Goal: Task Accomplishment & Management: Manage account settings

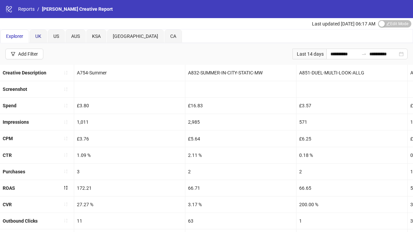
click at [41, 39] on div "UK" at bounding box center [38, 36] width 6 height 7
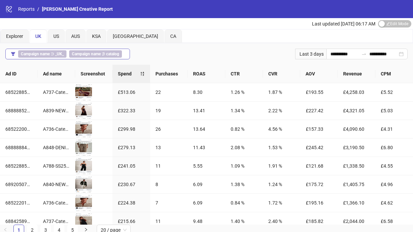
click at [67, 54] on div "Campaign name ∋ _UK_ Campaign name ∌ catalog" at bounding box center [71, 53] width 106 height 7
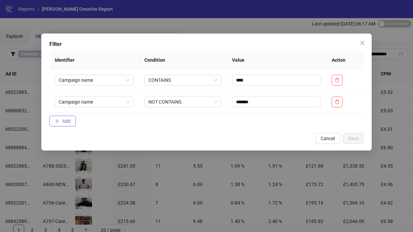
click at [62, 123] on button "Add" at bounding box center [62, 121] width 27 height 11
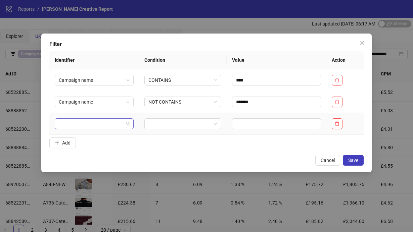
click at [88, 126] on input "search" at bounding box center [91, 124] width 65 height 10
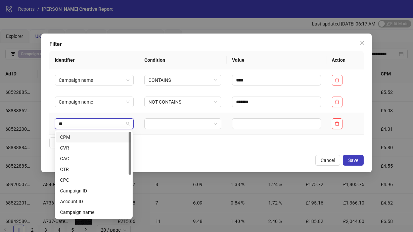
type input "***"
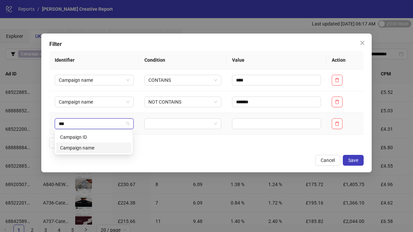
click at [92, 148] on div "Campaign name" at bounding box center [93, 147] width 67 height 7
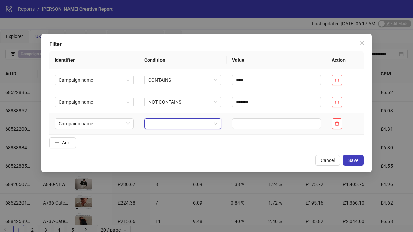
click at [181, 124] on input "search" at bounding box center [179, 124] width 63 height 10
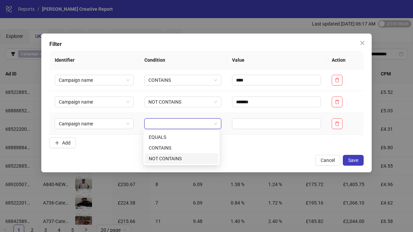
click at [177, 158] on div "NOT CONTAINS" at bounding box center [181, 158] width 65 height 7
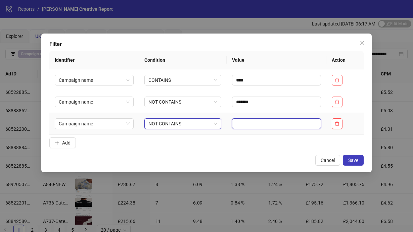
click at [254, 126] on input "text" at bounding box center [276, 123] width 89 height 11
type input "***"
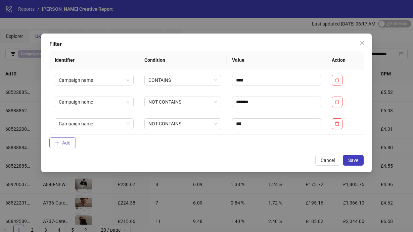
click at [59, 142] on button "Add" at bounding box center [62, 143] width 27 height 11
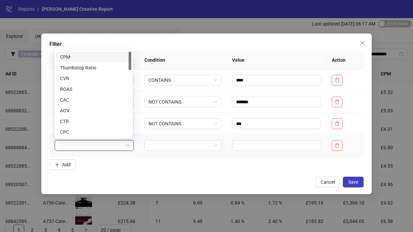
click at [74, 147] on input "search" at bounding box center [91, 146] width 65 height 10
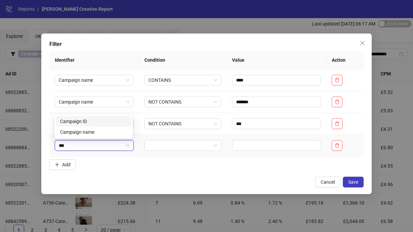
type input "****"
click at [75, 133] on div "Campaign name" at bounding box center [93, 132] width 67 height 7
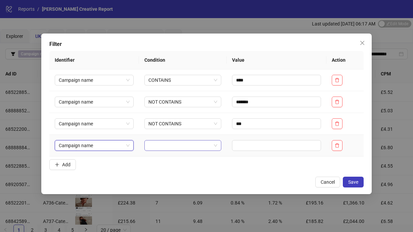
click at [162, 144] on input "search" at bounding box center [179, 146] width 63 height 10
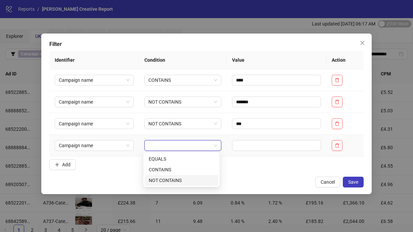
click at [168, 183] on div "NOT CONTAINS" at bounding box center [181, 180] width 65 height 7
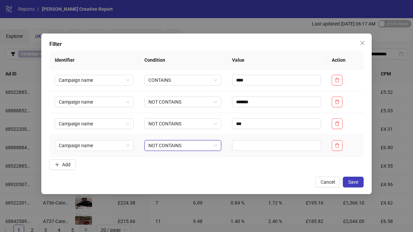
click at [266, 137] on td at bounding box center [277, 146] width 100 height 22
click at [254, 148] on input "text" at bounding box center [276, 145] width 89 height 11
type input "*****"
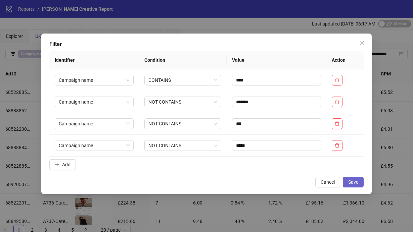
click at [355, 180] on span "Save" at bounding box center [353, 182] width 10 height 5
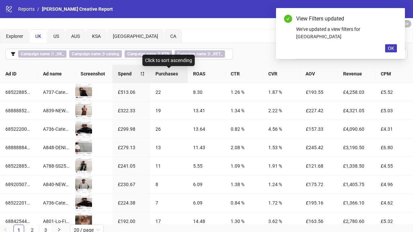
click at [179, 75] on span "Purchases" at bounding box center [168, 73] width 27 height 7
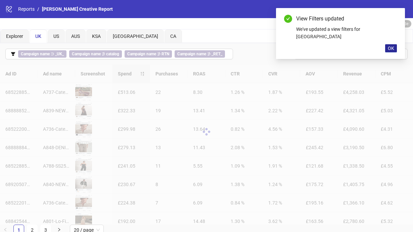
click at [388, 46] on span "OK" at bounding box center [391, 48] width 6 height 5
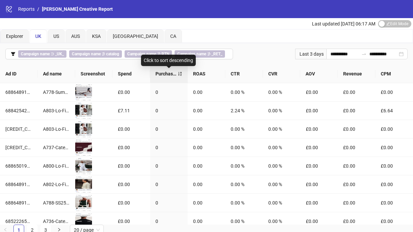
click at [177, 73] on span "Purchases" at bounding box center [166, 73] width 22 height 7
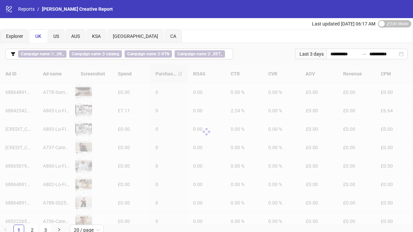
click at [314, 53] on div "Last 3 days" at bounding box center [310, 54] width 31 height 11
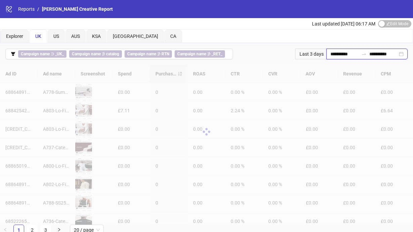
click at [355, 54] on input "**********" at bounding box center [344, 53] width 28 height 7
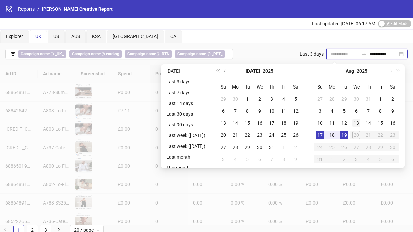
type input "**********"
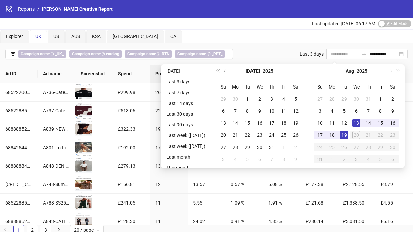
click at [360, 124] on div "13" at bounding box center [356, 123] width 8 height 8
type input "**********"
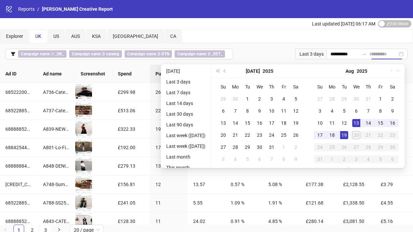
click at [347, 135] on div "19" at bounding box center [344, 135] width 8 height 8
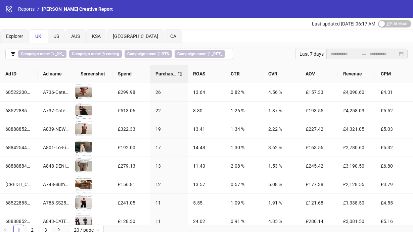
click at [361, 53] on icon "swap-right" at bounding box center [363, 53] width 5 height 5
click at [284, 25] on div "Last updated [DATE] 06:17 AM Edit Mode Edit Mode" at bounding box center [206, 23] width 413 height 11
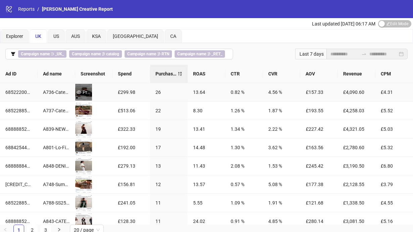
click at [84, 93] on div "Preview" at bounding box center [83, 92] width 17 height 7
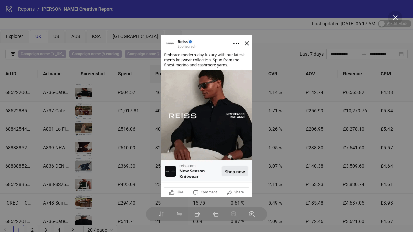
click at [128, 136] on div at bounding box center [206, 116] width 413 height 232
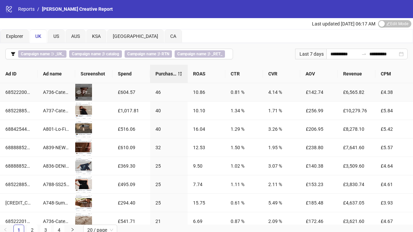
click at [84, 92] on div "Preview" at bounding box center [83, 92] width 17 height 7
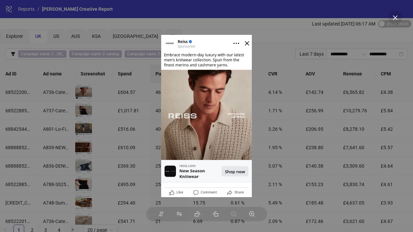
click at [137, 119] on div at bounding box center [206, 116] width 413 height 232
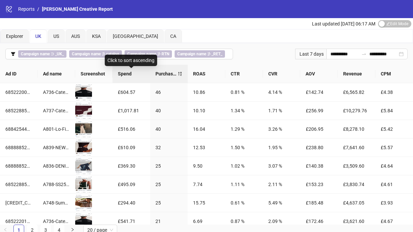
click at [132, 72] on span "Spend" at bounding box center [131, 73] width 27 height 7
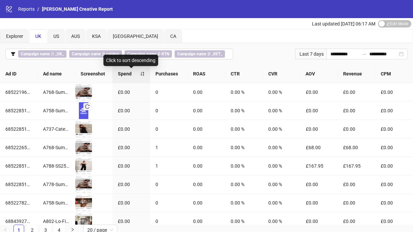
click at [136, 75] on span "Spend" at bounding box center [129, 73] width 22 height 7
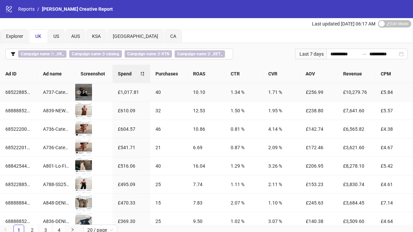
click at [80, 91] on icon "eye" at bounding box center [79, 92] width 5 height 5
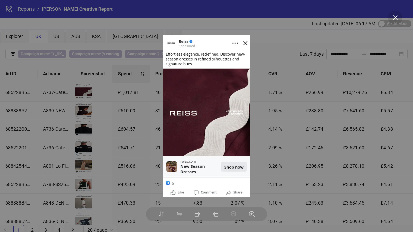
click at [108, 70] on div at bounding box center [206, 116] width 413 height 232
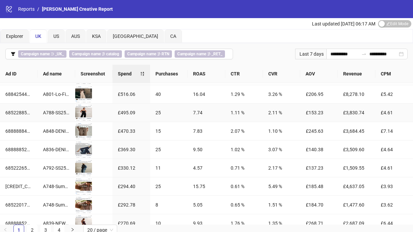
scroll to position [86, 0]
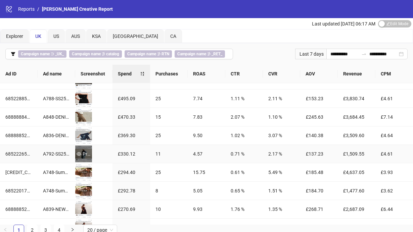
click at [85, 155] on div "Preview" at bounding box center [83, 153] width 17 height 7
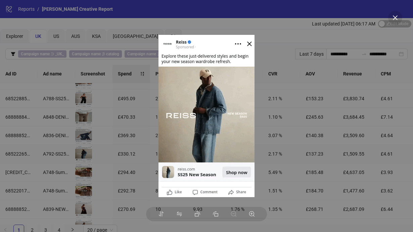
click at [117, 155] on div at bounding box center [206, 116] width 413 height 232
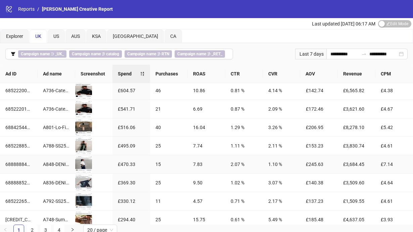
scroll to position [0, 0]
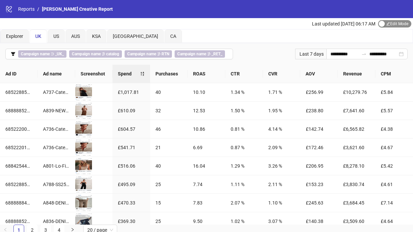
click at [383, 23] on div "button" at bounding box center [382, 24] width 6 height 6
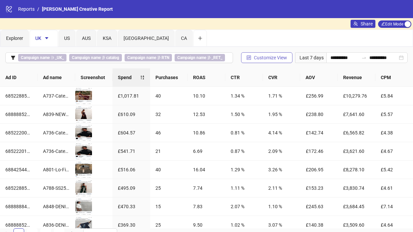
click at [267, 59] on span "Customize View" at bounding box center [270, 57] width 33 height 5
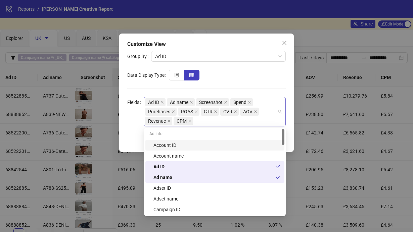
click at [200, 123] on div "Ad ID Ad name Screenshot Spend Purchases ROAS CTR CVR AOV Revenue CPM" at bounding box center [211, 112] width 132 height 28
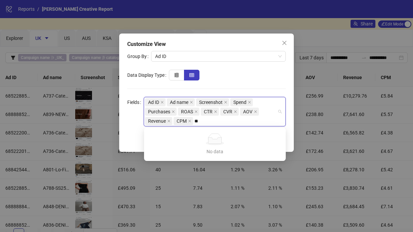
type input "*"
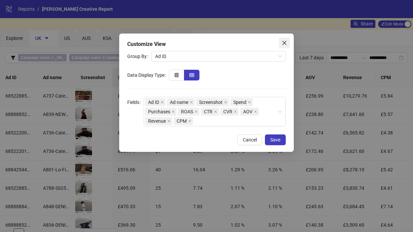
click at [285, 45] on icon "close" at bounding box center [284, 42] width 5 height 5
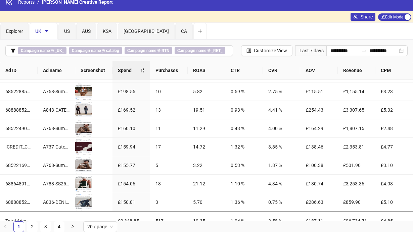
scroll to position [246, 0]
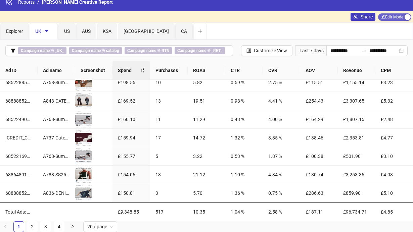
click at [407, 16] on div "button" at bounding box center [407, 17] width 6 height 6
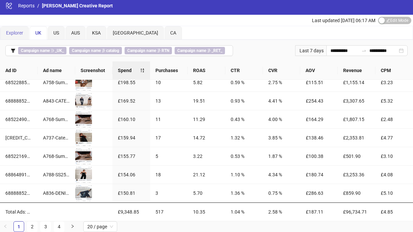
click at [16, 38] on div "Explorer" at bounding box center [14, 32] width 29 height 13
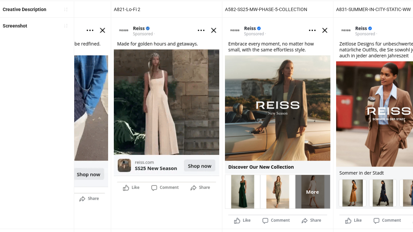
scroll to position [0, 0]
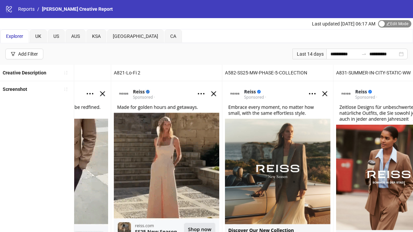
click at [382, 26] on div "button" at bounding box center [382, 24] width 6 height 6
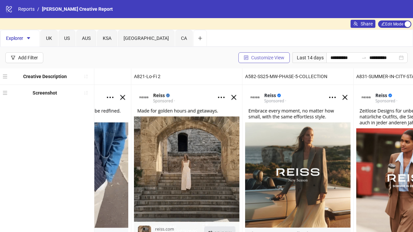
click at [270, 54] on button "Customize View" at bounding box center [263, 57] width 51 height 11
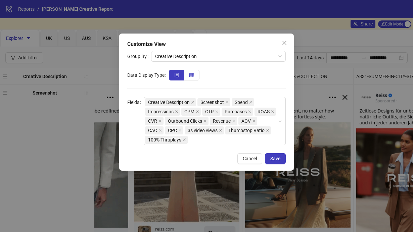
click at [188, 77] on label at bounding box center [191, 75] width 15 height 11
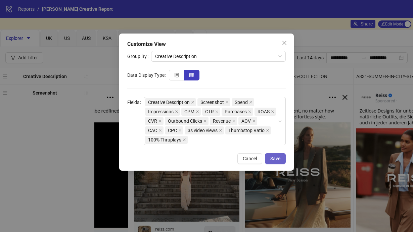
click at [280, 158] on span "Save" at bounding box center [275, 158] width 10 height 5
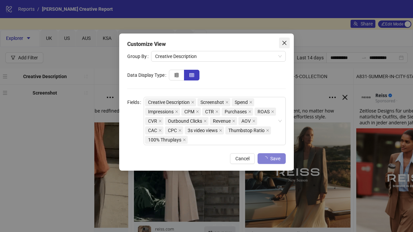
click at [285, 43] on icon "close" at bounding box center [284, 43] width 4 height 4
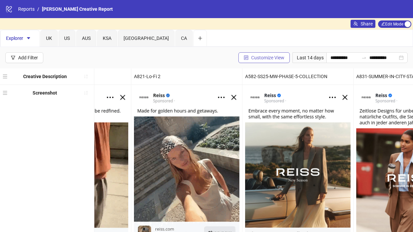
click at [263, 60] on span "Customize View" at bounding box center [267, 57] width 33 height 5
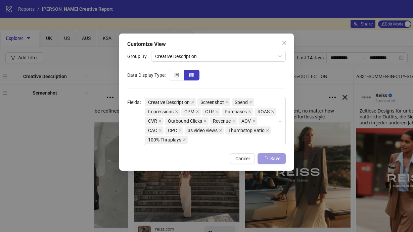
click at [278, 157] on span "Save" at bounding box center [275, 158] width 10 height 5
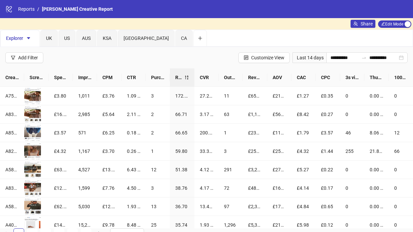
click at [246, 32] on div "Explorer [GEOGRAPHIC_DATA] US AUS [GEOGRAPHIC_DATA] [GEOGRAPHIC_DATA] [GEOGRAPH…" at bounding box center [206, 38] width 412 height 17
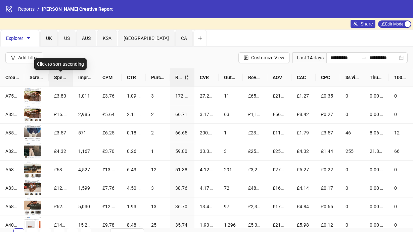
click at [65, 75] on span "Spend" at bounding box center [60, 77] width 13 height 7
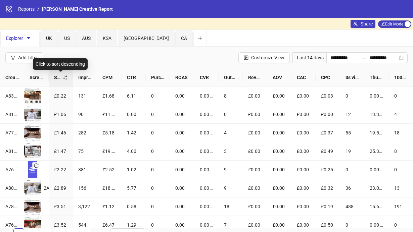
click at [65, 75] on div "Spend" at bounding box center [60, 77] width 13 height 7
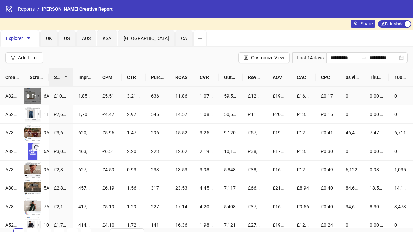
click at [32, 97] on div "Preview" at bounding box center [32, 95] width 17 height 7
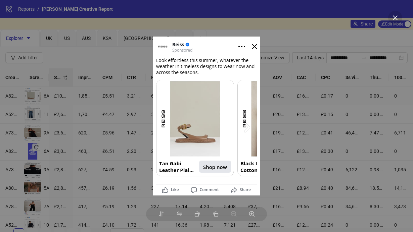
click at [86, 41] on div at bounding box center [206, 116] width 413 height 232
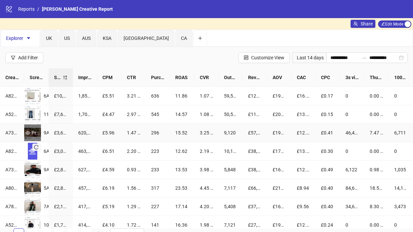
click at [35, 130] on div "Preview" at bounding box center [32, 132] width 17 height 7
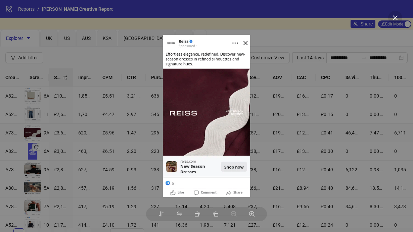
click at [130, 132] on div at bounding box center [206, 116] width 413 height 232
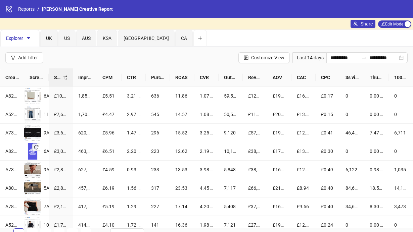
click at [81, 51] on div "**********" at bounding box center [206, 57] width 413 height 21
click at [37, 148] on icon "reload" at bounding box center [36, 147] width 5 height 5
click at [28, 37] on icon "caret-down" at bounding box center [28, 38] width 3 height 2
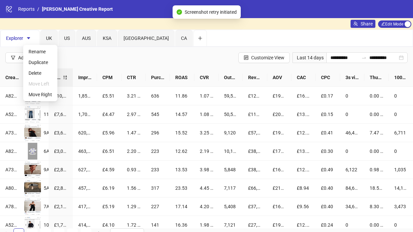
click at [193, 55] on div "**********" at bounding box center [206, 57] width 413 height 21
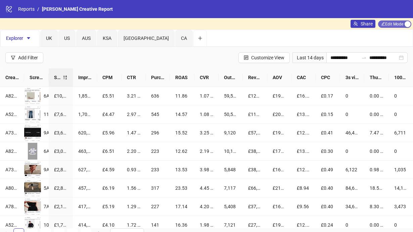
click at [405, 25] on div "button" at bounding box center [407, 24] width 6 height 6
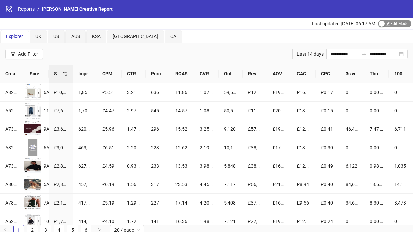
click at [382, 25] on div "button" at bounding box center [382, 24] width 6 height 6
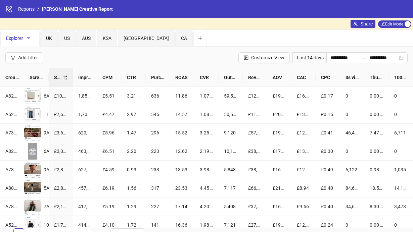
click at [29, 38] on icon "caret-down" at bounding box center [28, 38] width 3 height 2
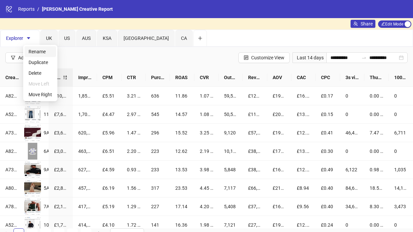
click at [36, 53] on span "Rename" at bounding box center [40, 51] width 23 height 7
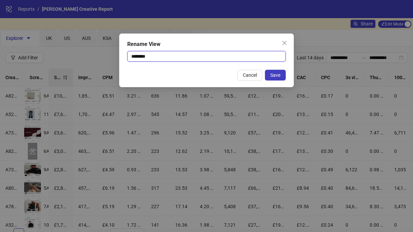
drag, startPoint x: 156, startPoint y: 55, endPoint x: 119, endPoint y: 56, distance: 36.6
click at [119, 56] on div "Rename View ******** Cancel Save" at bounding box center [206, 61] width 175 height 54
type input "**********"
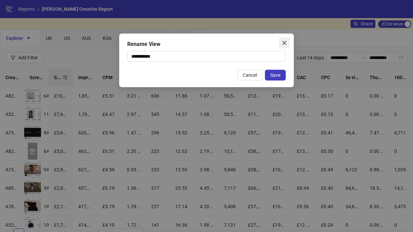
click at [284, 42] on icon "close" at bounding box center [284, 43] width 4 height 4
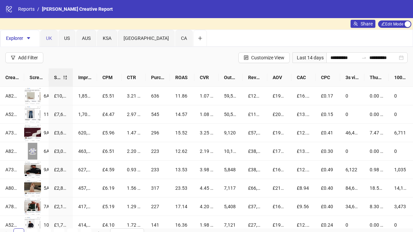
click at [53, 40] on div "UK" at bounding box center [48, 38] width 17 height 17
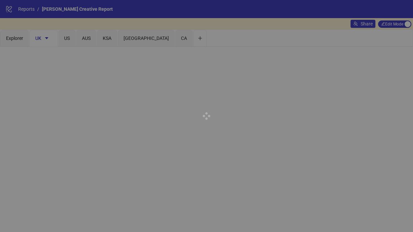
click at [46, 37] on div at bounding box center [206, 116] width 413 height 232
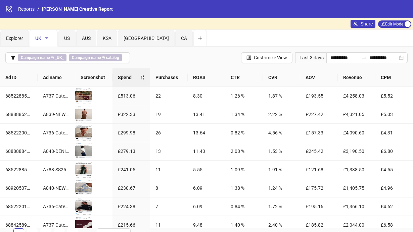
click at [47, 37] on icon "caret-down" at bounding box center [46, 38] width 5 height 5
click at [55, 63] on span "Duplicate" at bounding box center [58, 62] width 23 height 7
click at [74, 41] on span "UK Copy" at bounding box center [73, 38] width 18 height 5
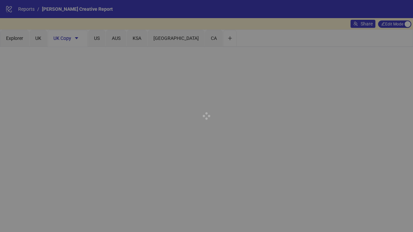
click at [77, 38] on div at bounding box center [206, 116] width 413 height 232
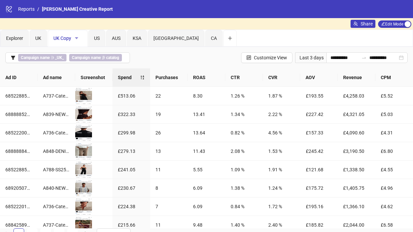
click at [77, 37] on icon "caret-down" at bounding box center [76, 38] width 3 height 2
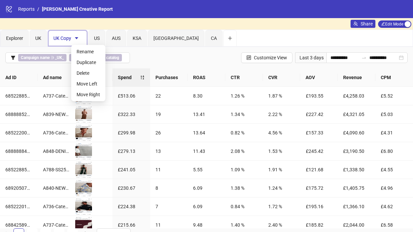
click at [224, 21] on div "Share Edit Mode Edit Mode" at bounding box center [206, 23] width 413 height 11
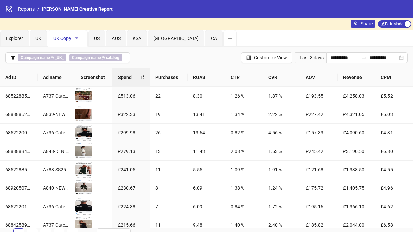
click at [74, 38] on icon "caret-down" at bounding box center [76, 38] width 5 height 5
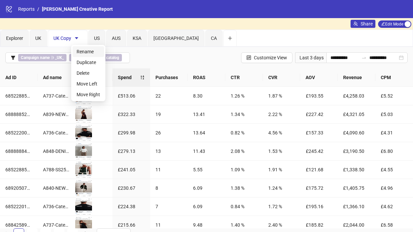
click at [88, 52] on span "Rename" at bounding box center [88, 51] width 23 height 7
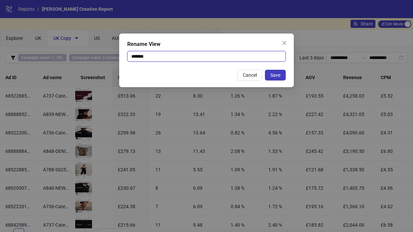
drag, startPoint x: 167, startPoint y: 58, endPoint x: 124, endPoint y: 57, distance: 42.6
click at [124, 57] on div "Rename View ******* Cancel Save" at bounding box center [206, 61] width 175 height 54
type input "*"
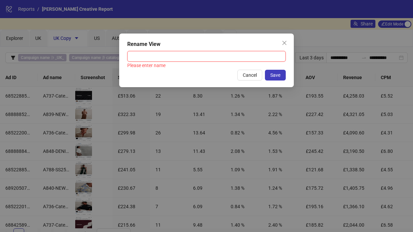
type input "*"
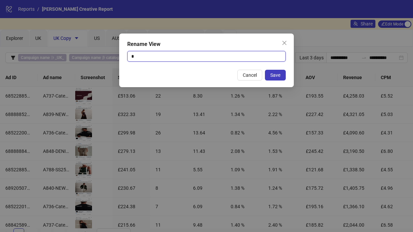
type input "**********"
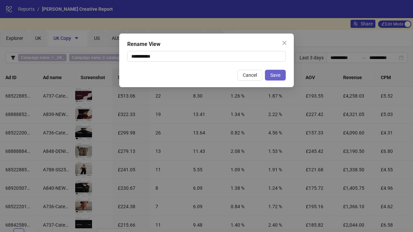
click at [276, 76] on span "Save" at bounding box center [275, 75] width 10 height 5
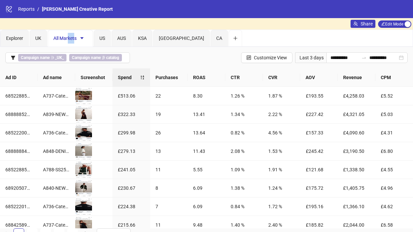
drag, startPoint x: 68, startPoint y: 38, endPoint x: 75, endPoint y: 41, distance: 7.1
click at [75, 41] on div "All Markets" at bounding box center [70, 38] width 34 height 11
click at [86, 42] on button "button" at bounding box center [82, 38] width 11 height 11
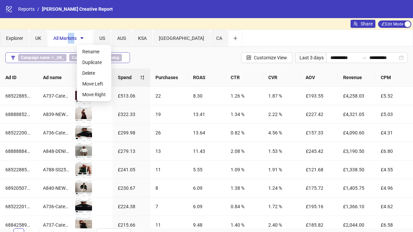
click at [57, 58] on b "_UK_" at bounding box center [59, 57] width 9 height 5
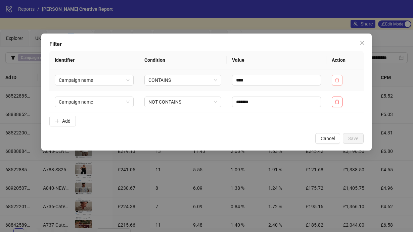
click at [338, 79] on icon "delete" at bounding box center [337, 80] width 5 height 5
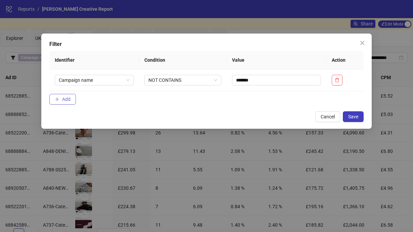
click at [69, 97] on span "Add" at bounding box center [66, 99] width 8 height 5
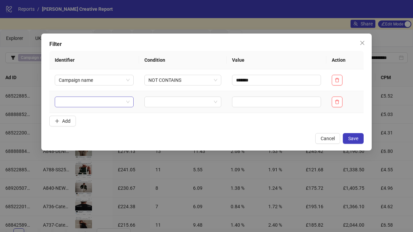
click at [79, 102] on input "search" at bounding box center [91, 102] width 65 height 10
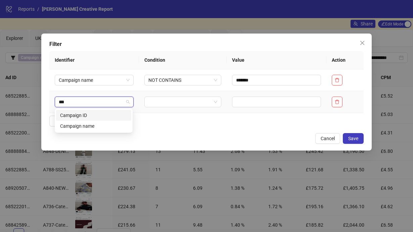
type input "****"
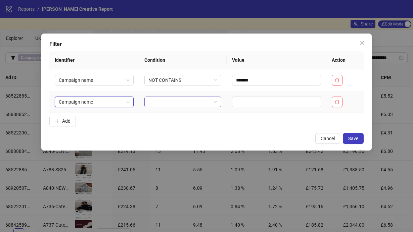
click at [169, 101] on input "search" at bounding box center [179, 102] width 63 height 10
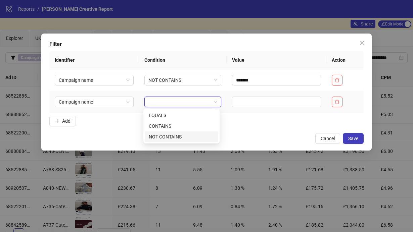
click at [166, 138] on div "NOT CONTAINS" at bounding box center [181, 136] width 65 height 7
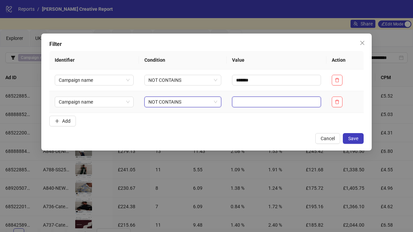
click at [246, 102] on input "text" at bounding box center [276, 102] width 89 height 11
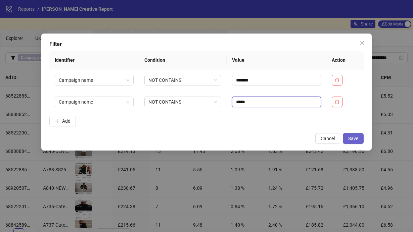
type input "*****"
click at [353, 139] on span "Save" at bounding box center [353, 138] width 10 height 5
click at [65, 125] on button "Add" at bounding box center [62, 121] width 27 height 11
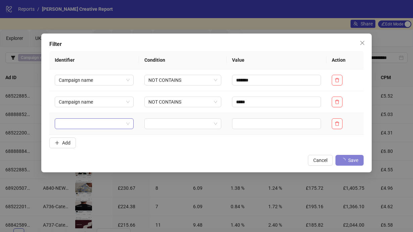
click at [91, 127] on input "search" at bounding box center [91, 124] width 65 height 10
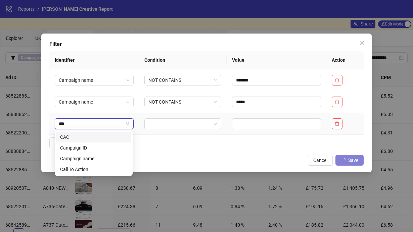
type input "****"
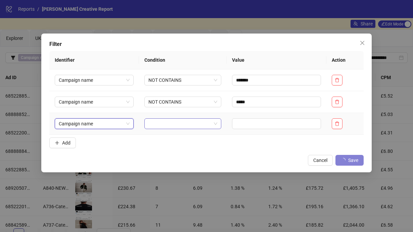
click at [167, 125] on input "search" at bounding box center [179, 124] width 63 height 10
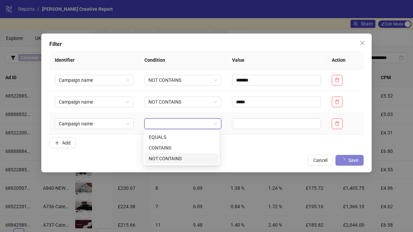
click at [165, 158] on div "NOT CONTAINS" at bounding box center [181, 158] width 65 height 7
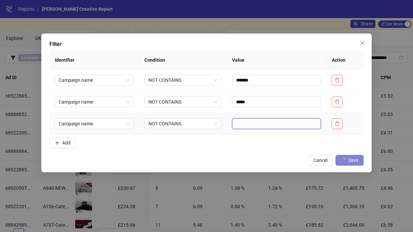
click at [244, 123] on input "text" at bounding box center [276, 123] width 89 height 11
type input "****"
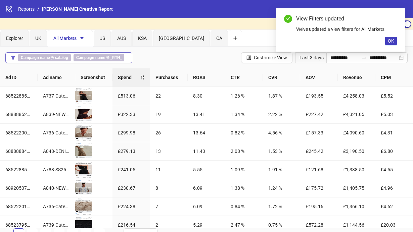
click at [73, 58] on div "Campaign name ∌ catalog Campaign name ∌ _RTN_" at bounding box center [72, 57] width 109 height 7
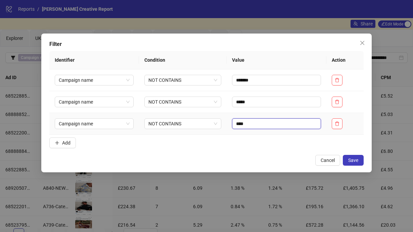
click at [250, 127] on input "****" at bounding box center [276, 123] width 89 height 11
type input "*****"
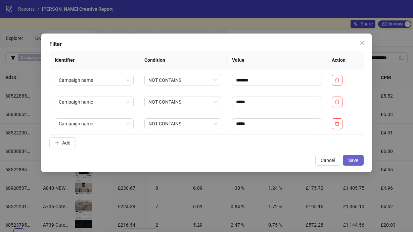
click at [351, 158] on span "Save" at bounding box center [353, 160] width 10 height 5
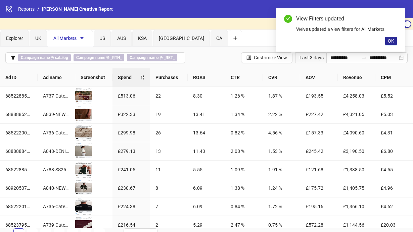
click at [387, 42] on button "OK" at bounding box center [391, 41] width 12 height 8
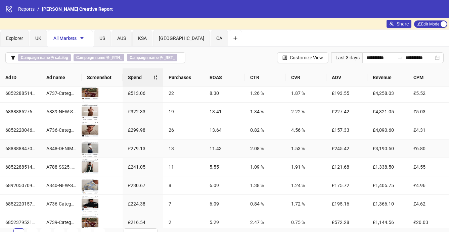
scroll to position [2, 0]
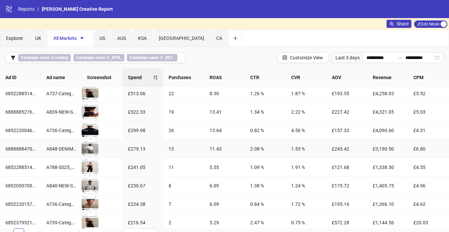
click at [330, 157] on td "£245.42" at bounding box center [346, 149] width 41 height 18
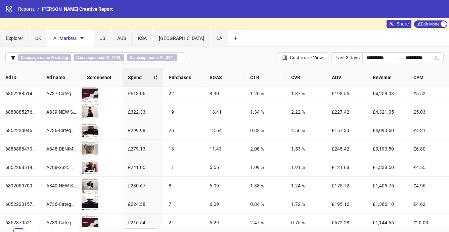
click at [345, 60] on div "Last 3 days" at bounding box center [346, 57] width 31 height 11
click at [352, 59] on div "Last 3 days" at bounding box center [346, 57] width 31 height 11
click at [373, 57] on input "**********" at bounding box center [380, 57] width 28 height 7
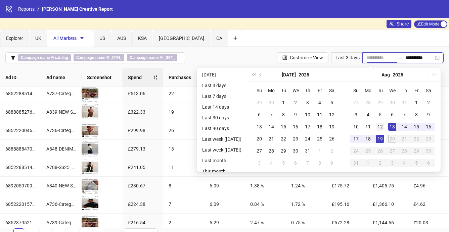
type input "**********"
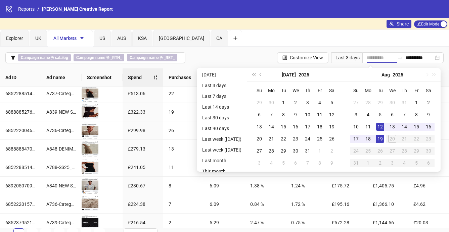
click at [384, 128] on div "12" at bounding box center [380, 127] width 8 height 8
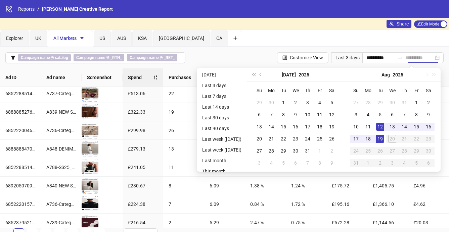
click at [384, 137] on div "19" at bounding box center [380, 139] width 8 height 8
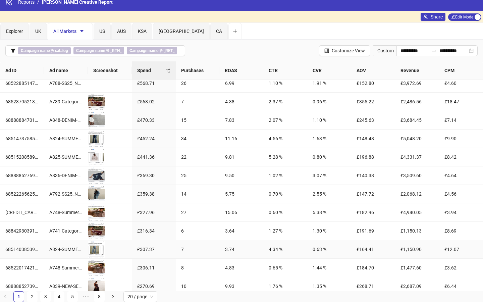
scroll to position [0, 0]
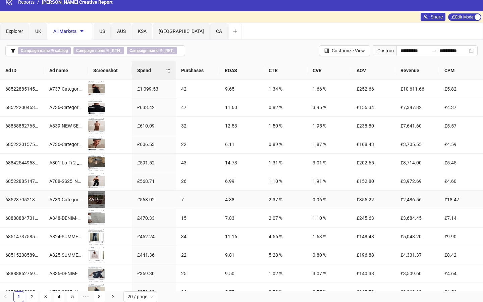
click at [97, 199] on div "Preview" at bounding box center [96, 199] width 17 height 7
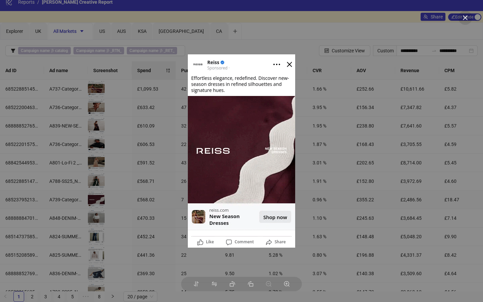
click at [141, 141] on div at bounding box center [241, 151] width 483 height 302
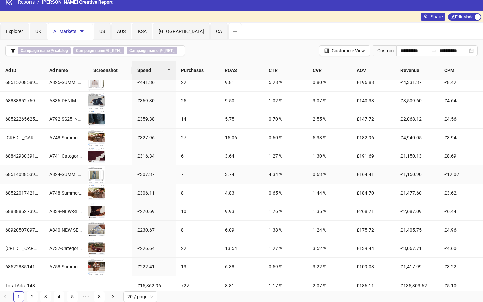
scroll to position [177, 0]
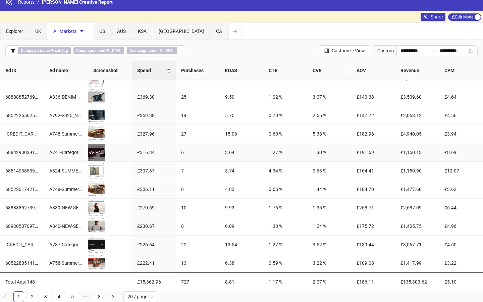
click at [97, 152] on div "Preview" at bounding box center [96, 152] width 17 height 7
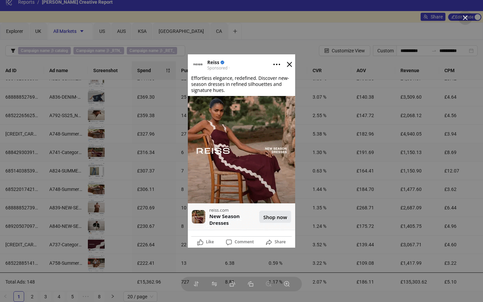
click at [289, 67] on img at bounding box center [241, 150] width 107 height 193
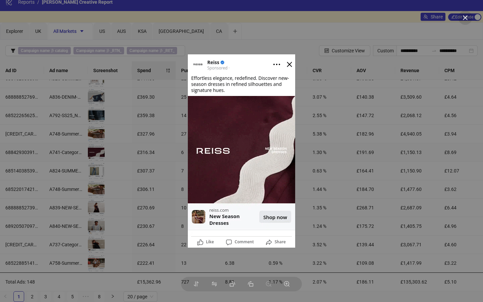
click at [123, 127] on div at bounding box center [241, 151] width 483 height 302
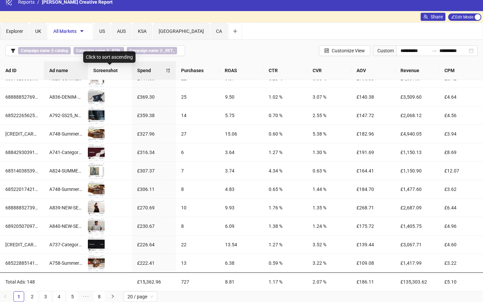
drag, startPoint x: 87, startPoint y: 66, endPoint x: 70, endPoint y: 74, distance: 19.1
click at [70, 74] on div "Ad name" at bounding box center [65, 70] width 33 height 7
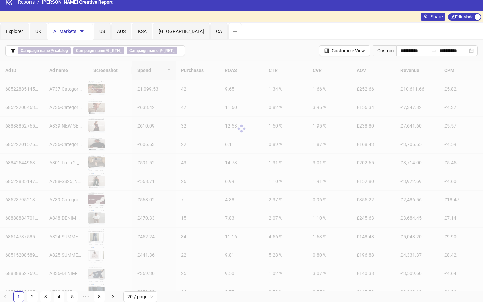
scroll to position [0, 0]
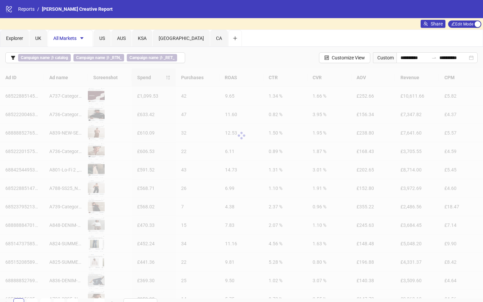
click at [256, 47] on div "**********" at bounding box center [241, 57] width 483 height 21
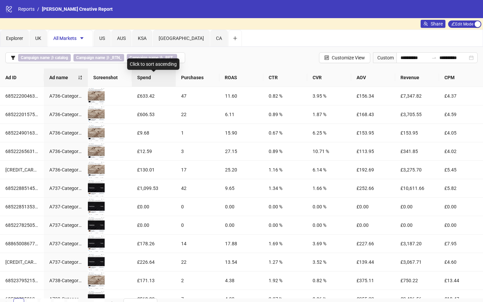
click at [152, 79] on span "Spend" at bounding box center [153, 77] width 33 height 7
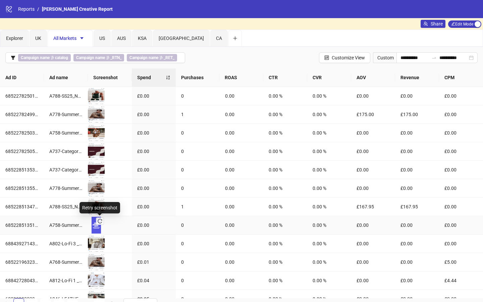
click at [100, 221] on icon "reload" at bounding box center [100, 221] width 5 height 5
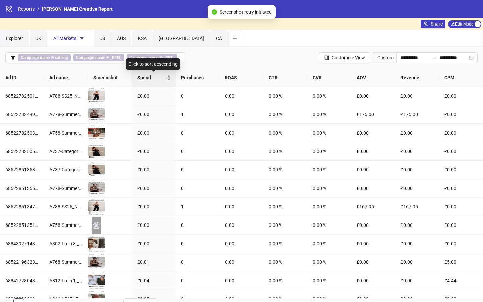
click at [166, 78] on div "Spend" at bounding box center [153, 77] width 33 height 7
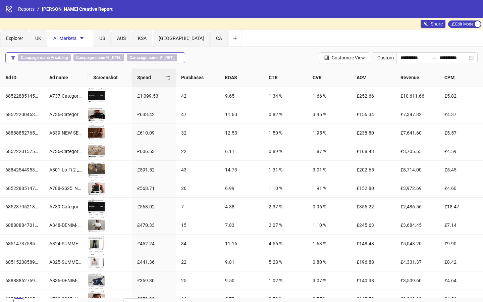
click at [181, 57] on button "Campaign name ∌ catalog Campaign name ∌ _RTN_ Campaign name ∌ _RET_" at bounding box center [95, 57] width 180 height 11
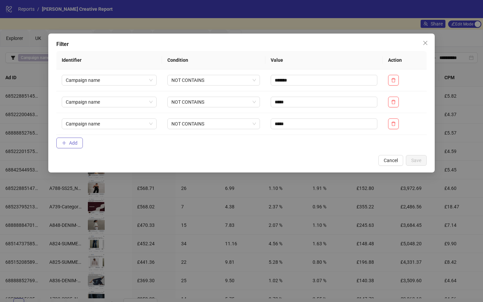
click at [72, 145] on span "Add" at bounding box center [73, 142] width 8 height 5
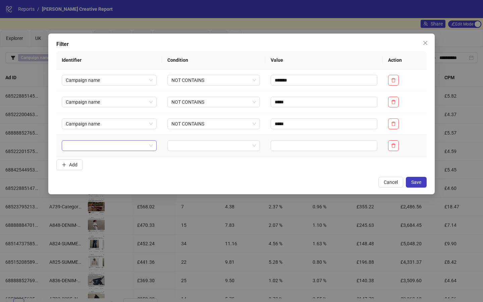
click at [77, 149] on input "search" at bounding box center [106, 146] width 81 height 10
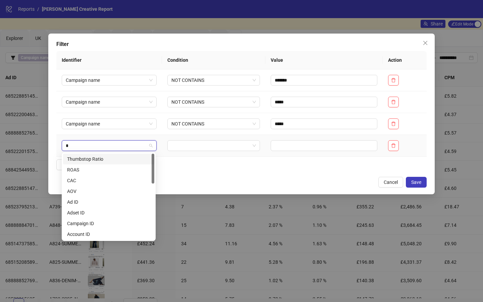
type input "**"
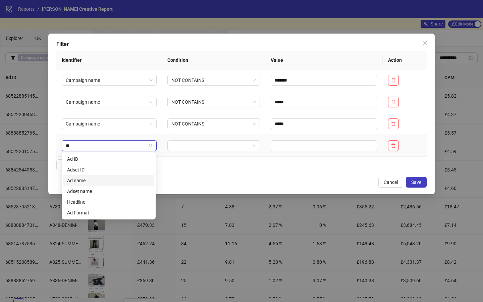
click at [80, 182] on div "Ad name" at bounding box center [108, 180] width 83 height 7
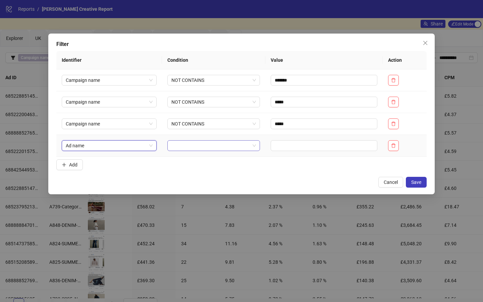
click at [173, 146] on input "search" at bounding box center [211, 146] width 79 height 10
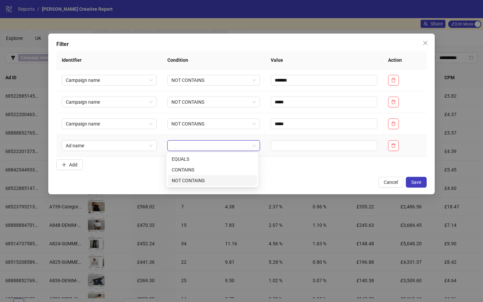
click at [183, 181] on div "NOT CONTAINS" at bounding box center [212, 180] width 81 height 7
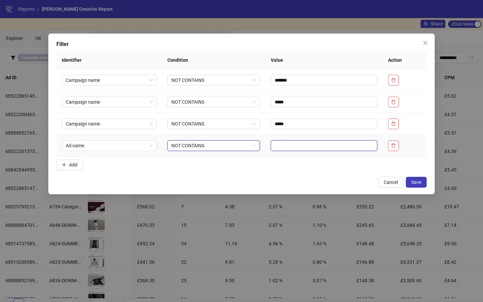
click at [296, 146] on input "text" at bounding box center [324, 145] width 107 height 11
type input "*"
type input "***"
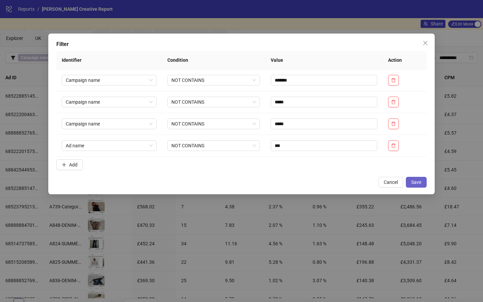
click at [413, 181] on span "Save" at bounding box center [417, 182] width 10 height 5
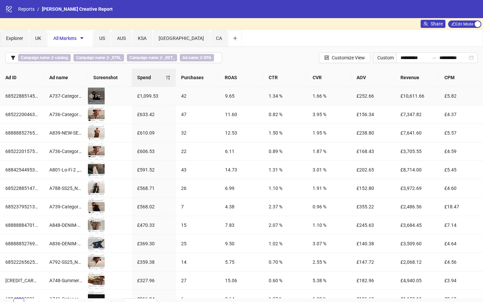
click at [95, 97] on div "Preview" at bounding box center [96, 95] width 17 height 7
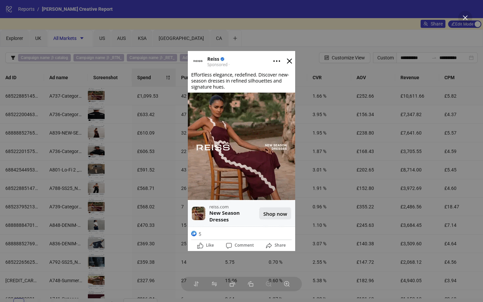
click at [291, 59] on img at bounding box center [241, 151] width 107 height 200
click at [289, 61] on img at bounding box center [241, 151] width 107 height 200
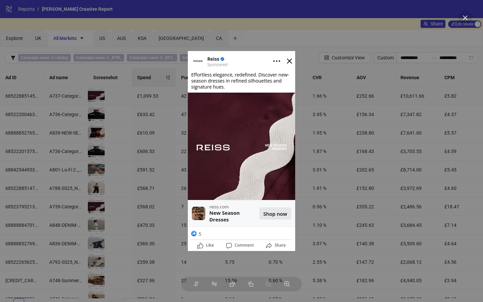
click at [93, 115] on div at bounding box center [241, 151] width 483 height 302
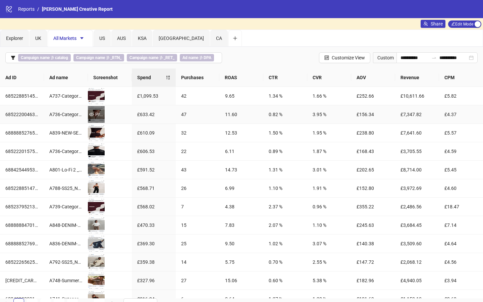
click at [94, 115] on div "Preview" at bounding box center [96, 114] width 17 height 7
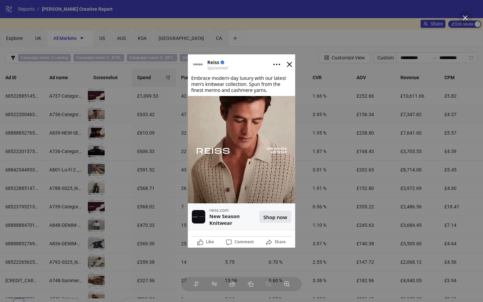
click at [131, 122] on div at bounding box center [241, 151] width 483 height 302
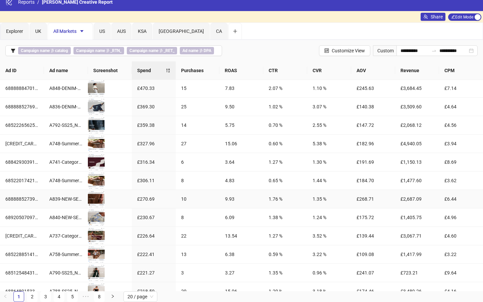
scroll to position [177, 0]
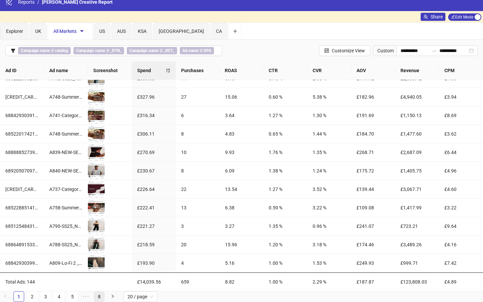
click at [96, 232] on link "8" at bounding box center [99, 297] width 10 height 10
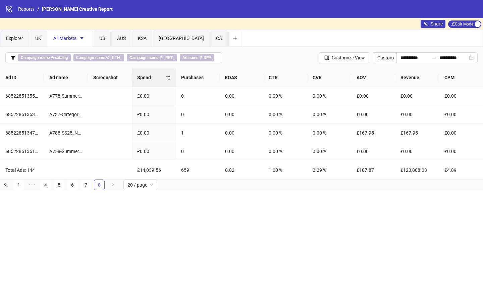
scroll to position [0, 0]
click at [97, 150] on div "Preview" at bounding box center [96, 151] width 17 height 7
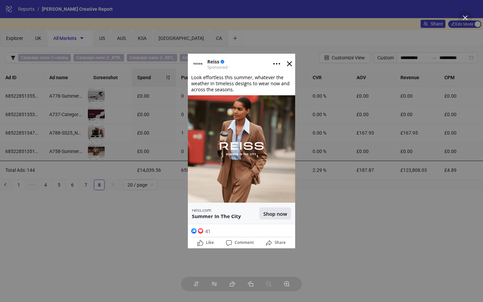
click at [113, 143] on div at bounding box center [241, 151] width 483 height 302
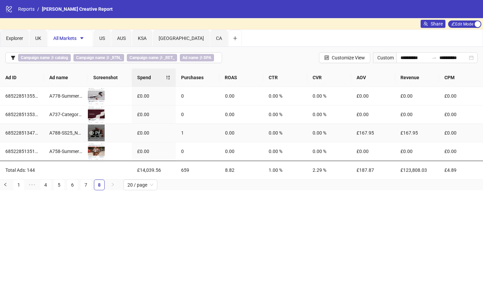
click at [94, 134] on div "Preview" at bounding box center [96, 132] width 17 height 7
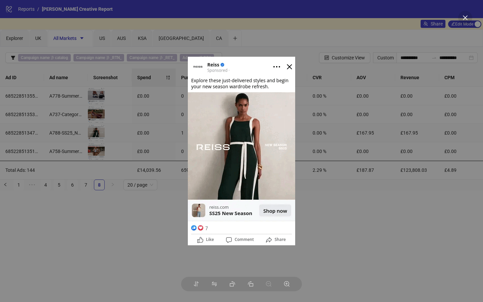
click at [120, 136] on div at bounding box center [241, 151] width 483 height 302
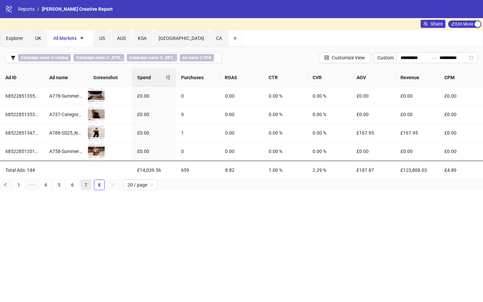
click at [87, 183] on link "7" at bounding box center [86, 185] width 10 height 10
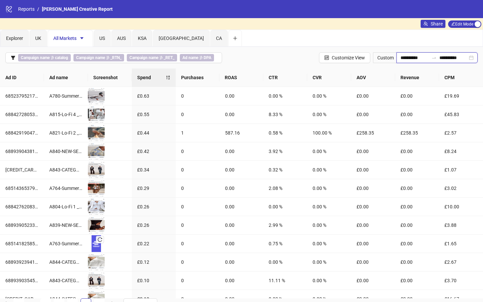
click at [409, 60] on input "**********" at bounding box center [415, 57] width 28 height 7
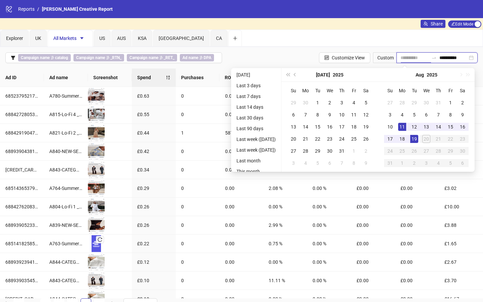
type input "**********"
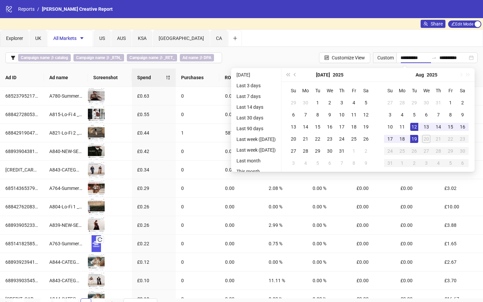
click at [355, 36] on div "Explorer UK All Markets US AUS [GEOGRAPHIC_DATA] [GEOGRAPHIC_DATA] [GEOGRAPHIC_…" at bounding box center [241, 38] width 483 height 17
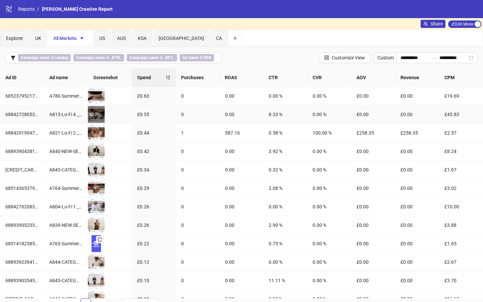
click at [97, 116] on div "Preview" at bounding box center [96, 114] width 17 height 7
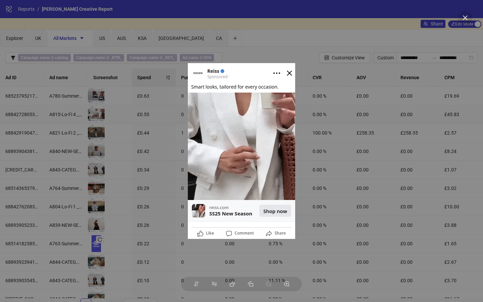
click at [290, 72] on img at bounding box center [241, 151] width 107 height 176
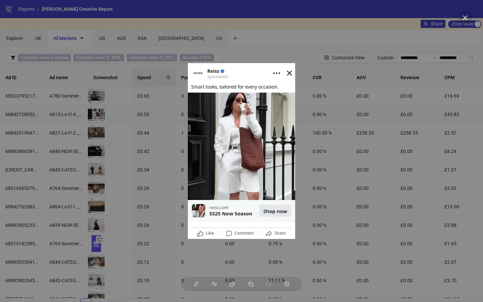
click at [289, 72] on img at bounding box center [241, 151] width 107 height 176
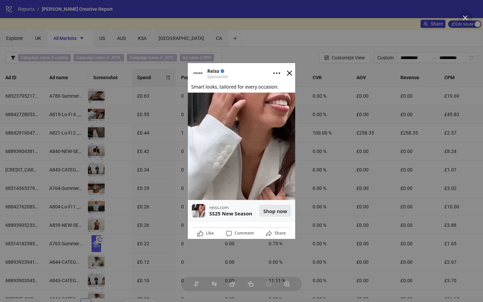
click at [289, 76] on img at bounding box center [241, 151] width 107 height 176
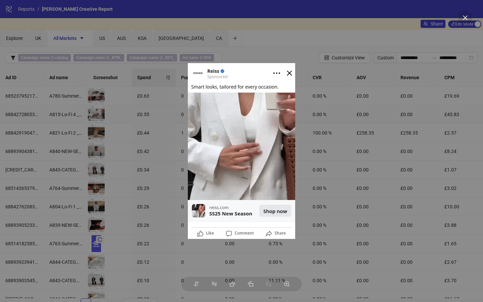
click at [290, 75] on img at bounding box center [241, 151] width 107 height 176
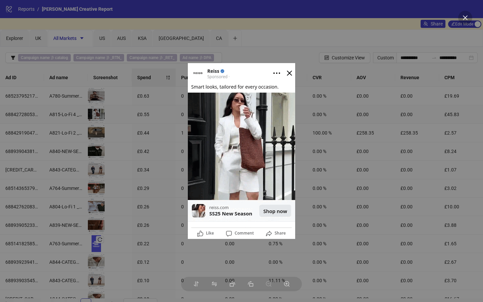
click at [413, 16] on icon "close" at bounding box center [466, 18] width 6 height 6
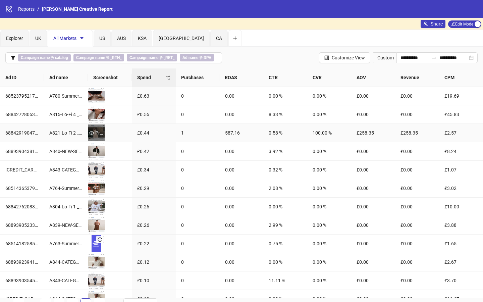
click at [95, 134] on div "Preview" at bounding box center [96, 132] width 17 height 7
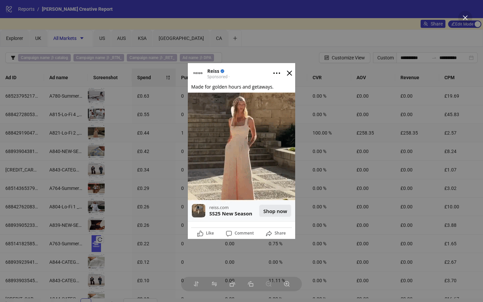
click at [290, 72] on img at bounding box center [241, 151] width 107 height 176
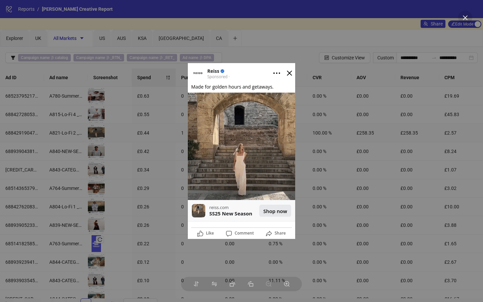
click at [291, 73] on img at bounding box center [241, 151] width 107 height 176
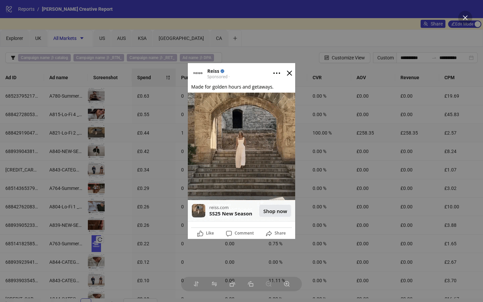
click at [413, 17] on icon "close" at bounding box center [466, 18] width 6 height 6
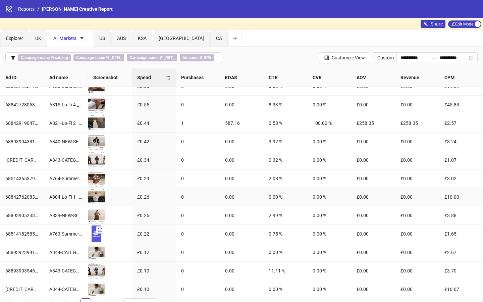
scroll to position [9, 0]
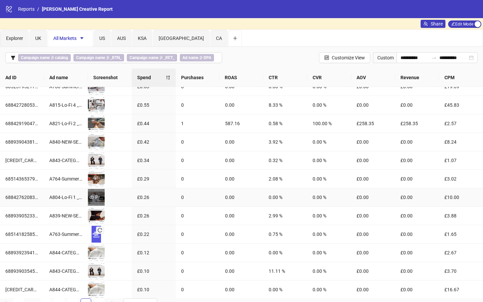
click at [96, 196] on div "Preview" at bounding box center [96, 197] width 17 height 7
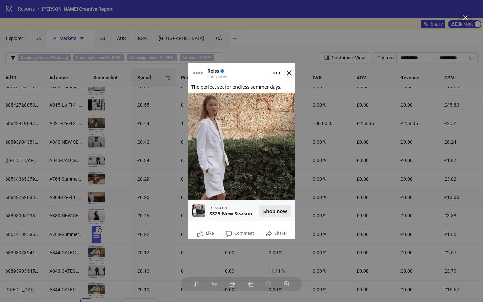
click at [289, 73] on img at bounding box center [241, 151] width 107 height 176
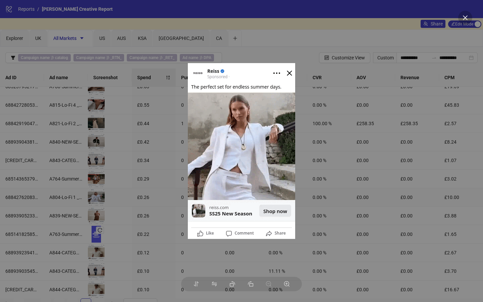
click at [413, 19] on icon "close" at bounding box center [466, 18] width 6 height 6
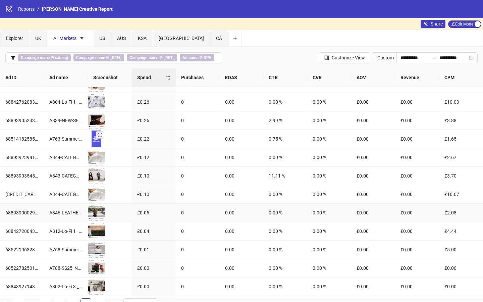
scroll to position [107, 0]
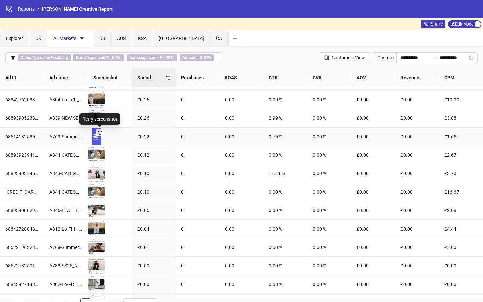
click at [101, 134] on icon "reload" at bounding box center [100, 132] width 4 height 4
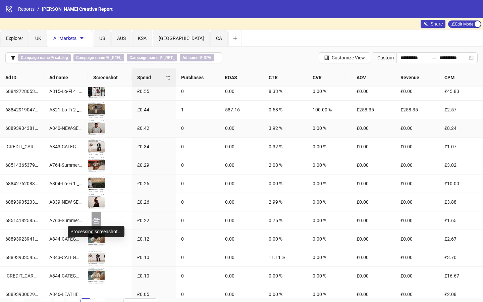
scroll to position [0, 0]
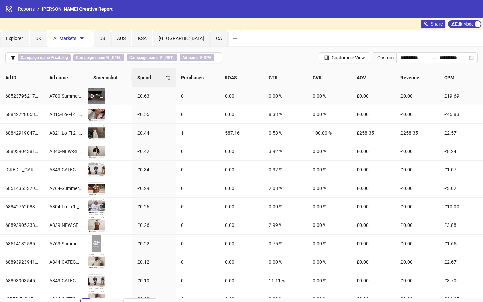
click at [97, 94] on div "Preview" at bounding box center [96, 95] width 17 height 7
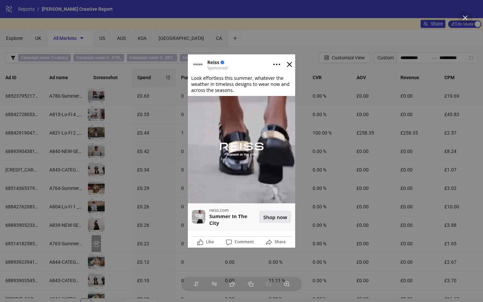
click at [291, 63] on img at bounding box center [241, 150] width 107 height 193
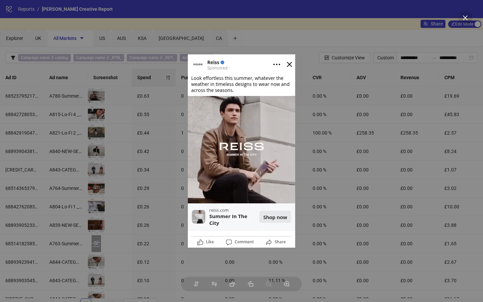
click at [291, 66] on img at bounding box center [241, 150] width 107 height 193
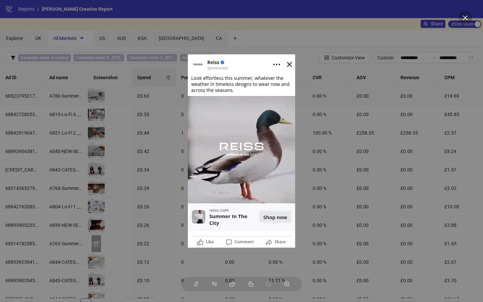
click at [413, 17] on icon "close" at bounding box center [466, 18] width 6 height 6
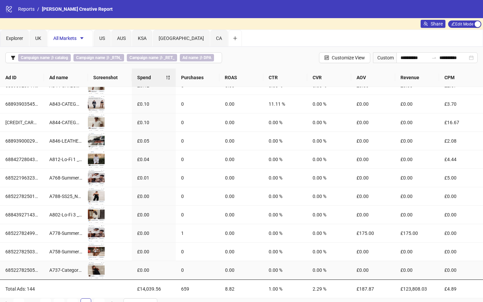
scroll to position [7, 0]
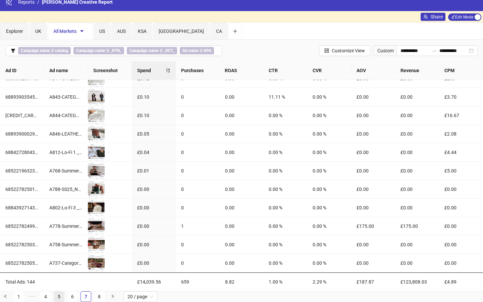
click at [63, 232] on link "5" at bounding box center [59, 297] width 10 height 10
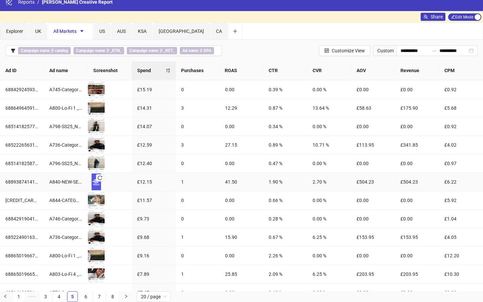
scroll to position [177, 0]
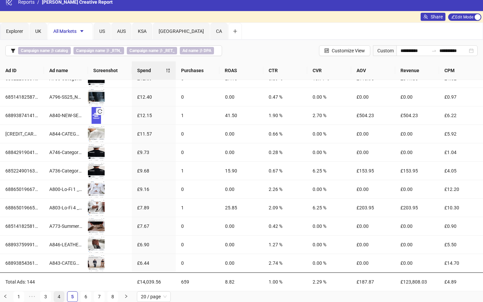
click at [57, 232] on link "4" at bounding box center [59, 297] width 10 height 10
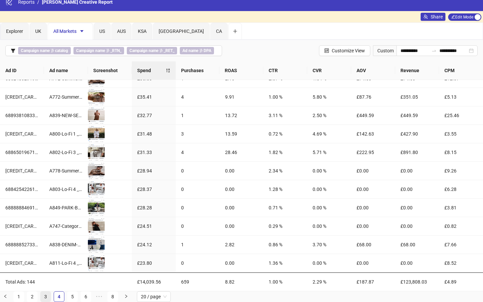
click at [47, 232] on link "3" at bounding box center [46, 297] width 10 height 10
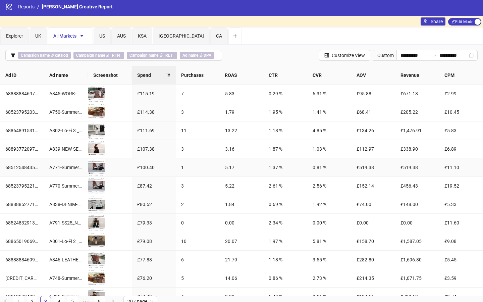
scroll to position [0, 0]
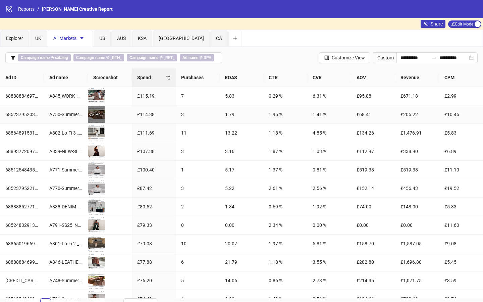
click at [95, 113] on div "Preview" at bounding box center [96, 114] width 17 height 7
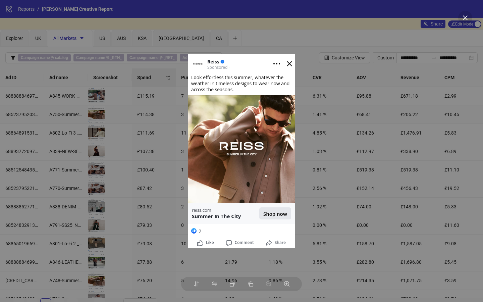
click at [141, 110] on div at bounding box center [241, 151] width 483 height 302
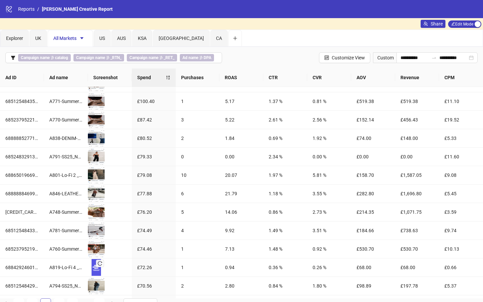
scroll to position [7, 0]
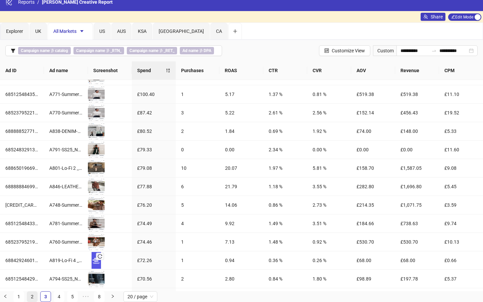
click at [34, 232] on link "2" at bounding box center [32, 297] width 10 height 10
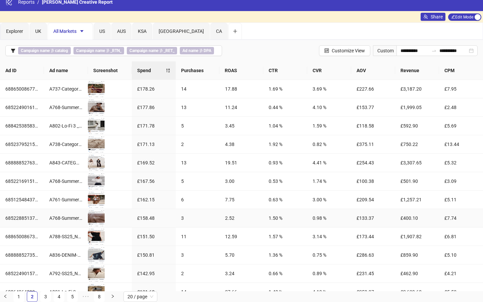
scroll to position [7, 0]
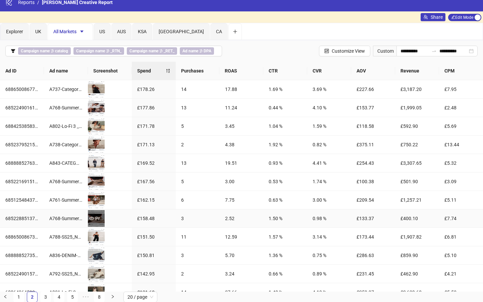
click at [98, 219] on div "Preview" at bounding box center [96, 218] width 17 height 7
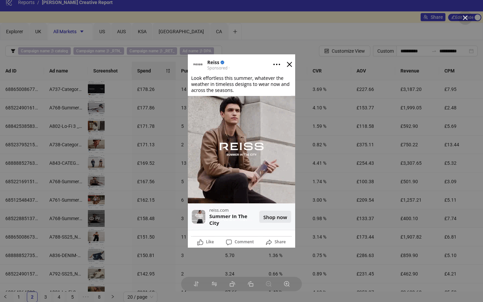
click at [98, 219] on div at bounding box center [241, 151] width 483 height 302
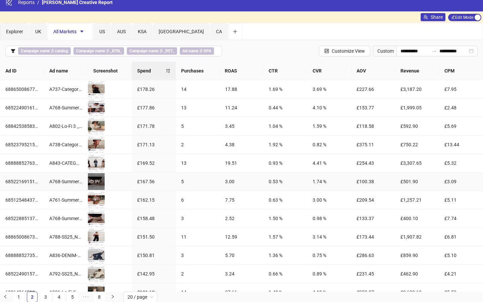
click at [97, 178] on div "Preview" at bounding box center [96, 181] width 17 height 7
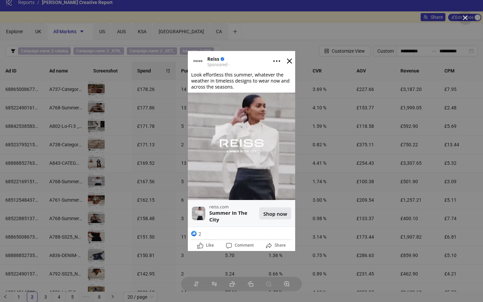
click at [143, 170] on div at bounding box center [241, 151] width 483 height 302
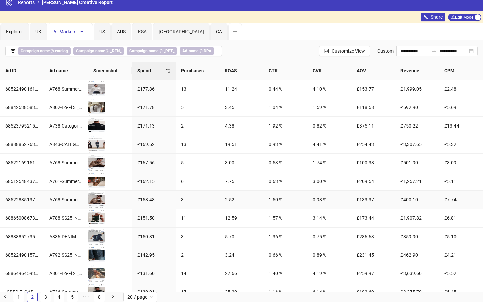
scroll to position [19, 0]
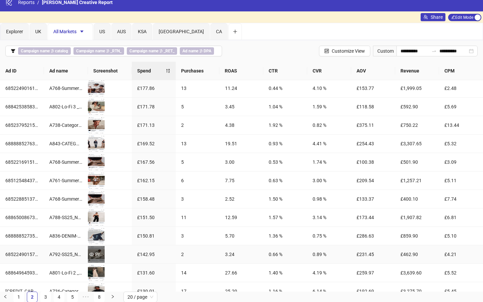
click at [96, 232] on div "Preview" at bounding box center [96, 254] width 17 height 7
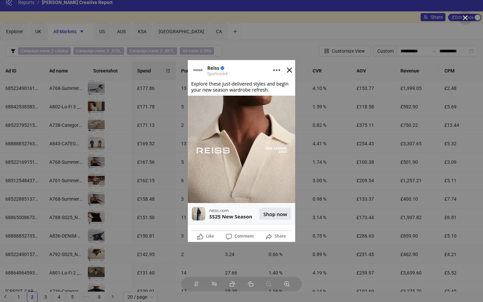
click at [133, 199] on div at bounding box center [241, 151] width 483 height 302
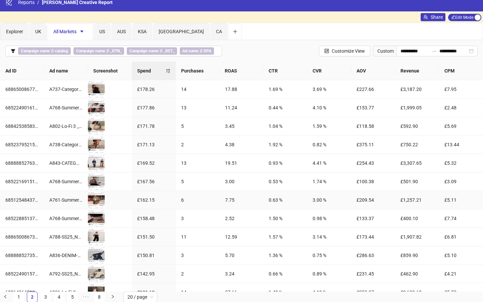
scroll to position [0, 0]
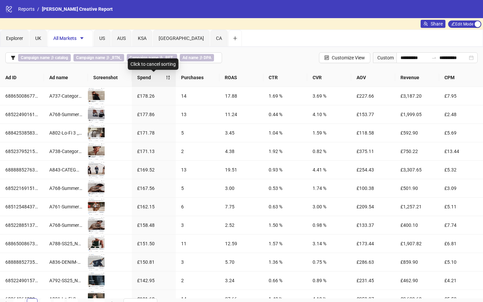
click at [170, 77] on div "Spend" at bounding box center [153, 77] width 33 height 7
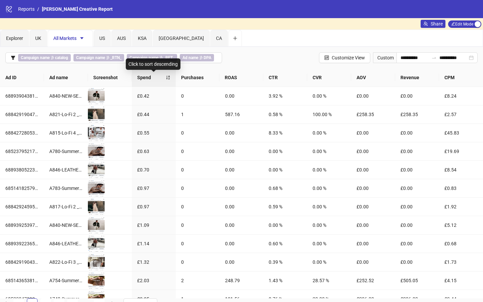
click at [168, 79] on div "Spend" at bounding box center [153, 77] width 33 height 7
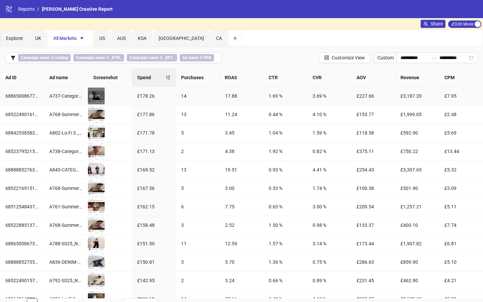
click at [95, 93] on div "Preview" at bounding box center [96, 95] width 17 height 7
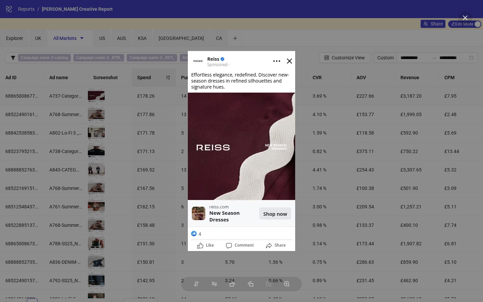
click at [289, 63] on img at bounding box center [241, 151] width 107 height 200
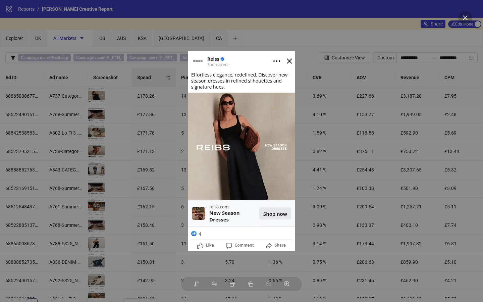
click at [413, 16] on icon "close" at bounding box center [466, 18] width 6 height 6
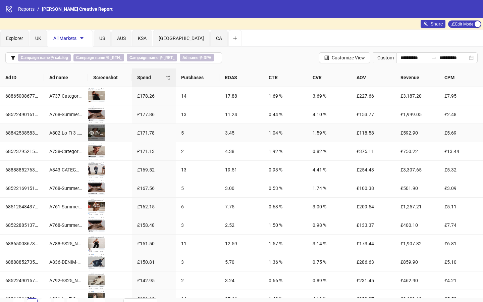
click at [95, 131] on div "Preview" at bounding box center [96, 132] width 17 height 7
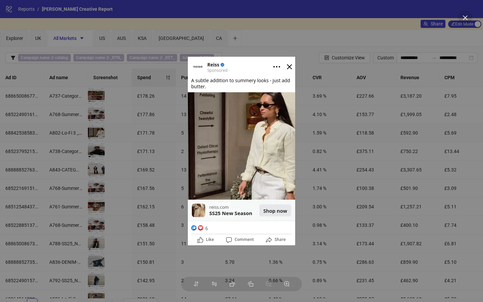
click at [290, 66] on img at bounding box center [241, 151] width 107 height 189
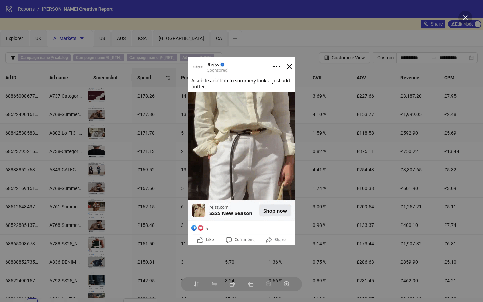
click at [413, 21] on button at bounding box center [466, 18] width 14 height 14
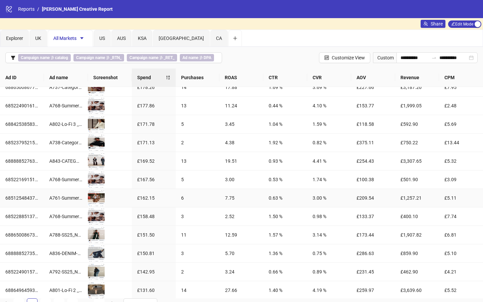
scroll to position [6, 0]
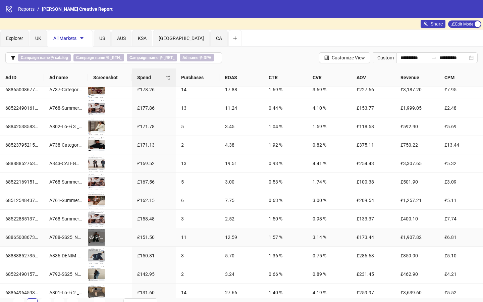
click at [91, 232] on icon "eye" at bounding box center [91, 237] width 5 height 5
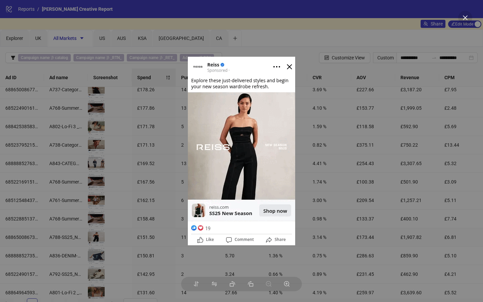
click at [288, 69] on img at bounding box center [241, 151] width 107 height 189
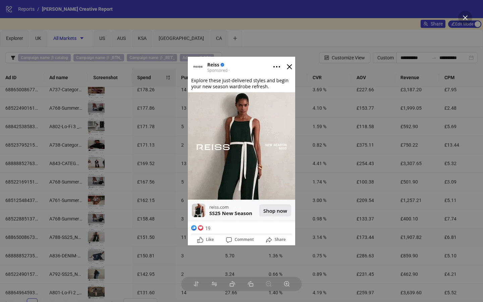
click at [413, 16] on icon "close" at bounding box center [466, 18] width 6 height 6
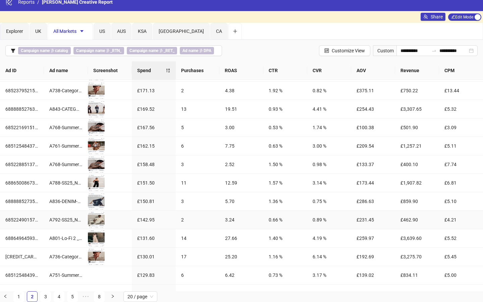
scroll to position [0, 0]
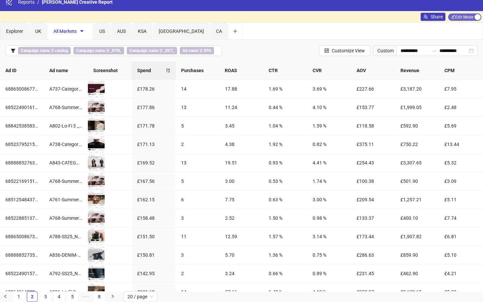
click at [413, 16] on span "Edit Mode Edit Mode" at bounding box center [464, 16] width 33 height 7
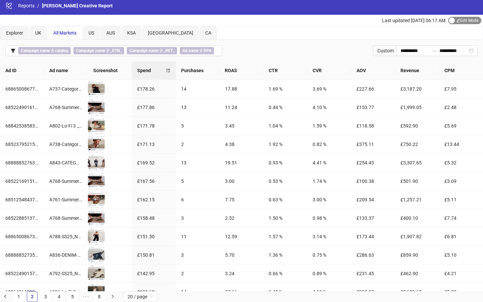
click at [413, 20] on div "button" at bounding box center [452, 20] width 6 height 6
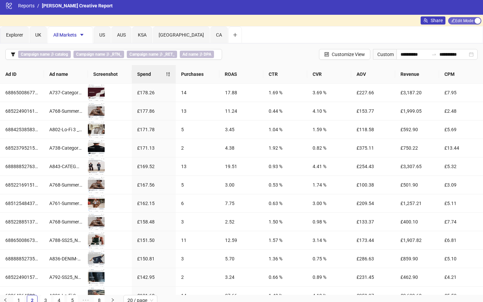
click at [413, 20] on span "Edit Mode Edit Mode" at bounding box center [464, 20] width 33 height 7
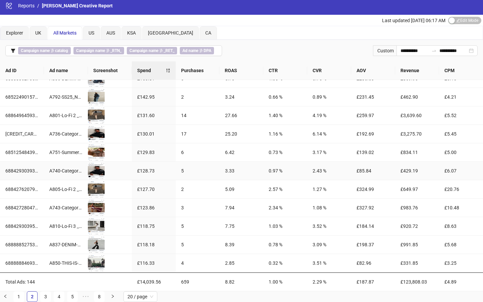
scroll to position [176, 0]
click at [94, 232] on div "Preview" at bounding box center [96, 263] width 17 height 7
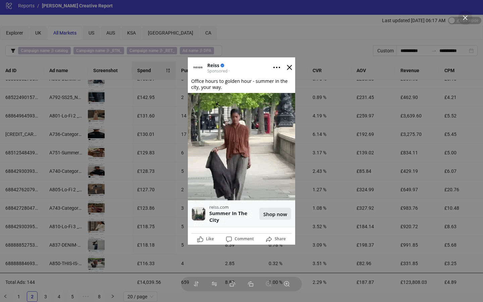
click at [292, 67] on img at bounding box center [241, 150] width 107 height 187
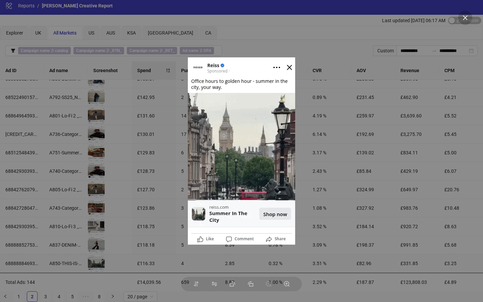
click at [413, 18] on icon "close" at bounding box center [465, 17] width 5 height 5
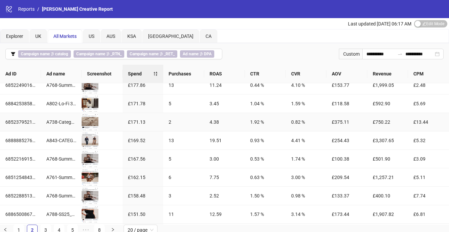
scroll to position [26, 0]
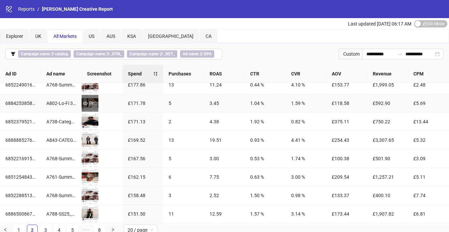
click at [87, 104] on icon "eye" at bounding box center [85, 103] width 5 height 5
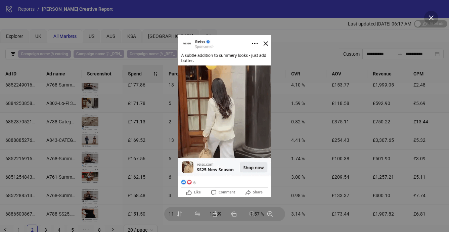
click at [413, 21] on button at bounding box center [431, 18] width 14 height 14
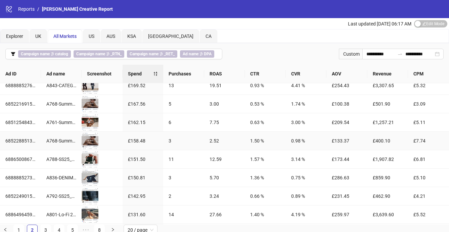
scroll to position [83, 0]
